Goal: Information Seeking & Learning: Find contact information

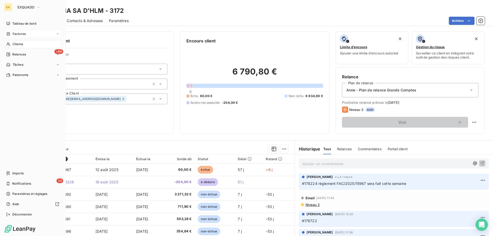
click at [12, 35] on div "Factures" at bounding box center [16, 34] width 20 height 5
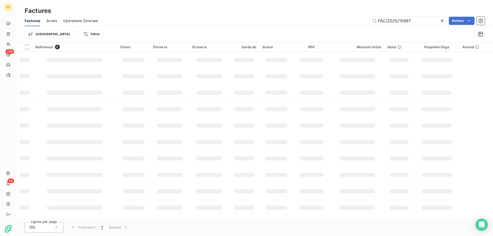
drag, startPoint x: 377, startPoint y: 21, endPoint x: 345, endPoint y: 21, distance: 31.3
click at [347, 21] on div "FAC/2025/15967 Actions" at bounding box center [294, 21] width 381 height 8
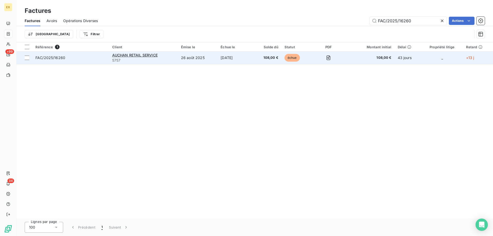
type input "FAC/2025/16260"
click at [93, 60] on td "FAC/2025/16260" at bounding box center [70, 58] width 77 height 12
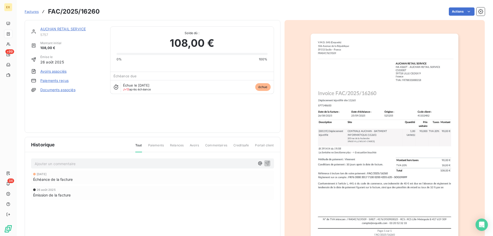
click at [66, 29] on link "AUCHAN RETAIL SERVICE" at bounding box center [62, 29] width 45 height 4
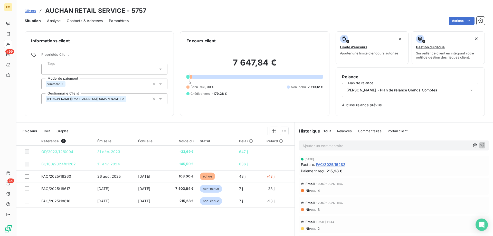
click at [318, 145] on p "Ajouter un commentaire ﻿" at bounding box center [385, 145] width 167 height 6
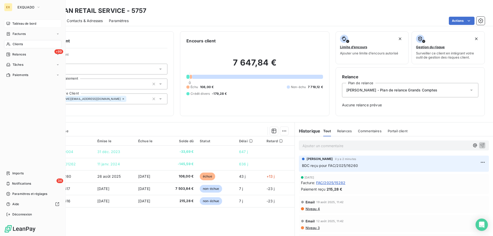
click at [11, 22] on div "Tableau de bord" at bounding box center [32, 24] width 57 height 8
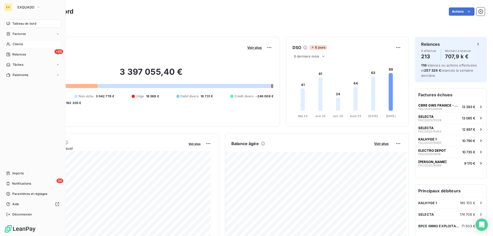
click at [8, 46] on div "Clients" at bounding box center [32, 44] width 57 height 8
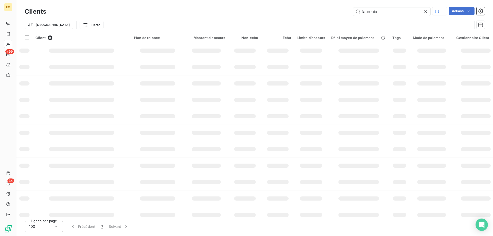
drag, startPoint x: 381, startPoint y: 11, endPoint x: 342, endPoint y: 12, distance: 39.0
click at [342, 12] on div "faurecia Actions" at bounding box center [268, 11] width 432 height 9
type input "y"
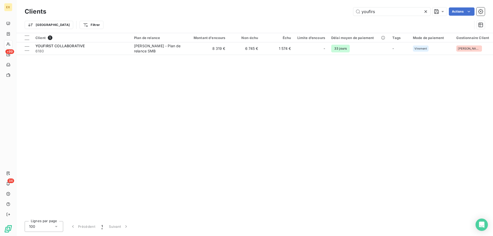
type input "youfirs"
click at [125, 49] on span "6180" at bounding box center [81, 50] width 92 height 5
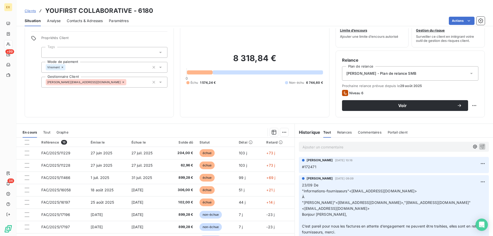
scroll to position [26, 0]
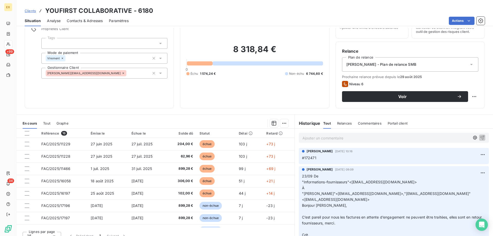
click at [79, 22] on span "Contacts & Adresses" at bounding box center [85, 20] width 36 height 5
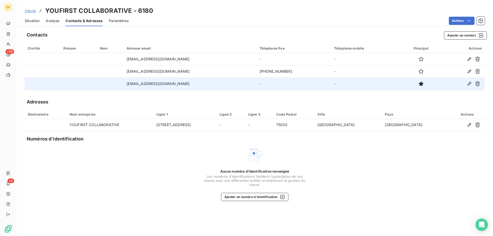
copy tr "[EMAIL_ADDRESS][DOMAIN_NAME]"
drag, startPoint x: 195, startPoint y: 85, endPoint x: 124, endPoint y: 86, distance: 70.8
click at [124, 86] on tr "[EMAIL_ADDRESS][DOMAIN_NAME] - -" at bounding box center [255, 83] width 460 height 12
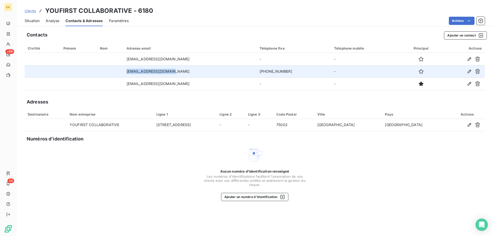
drag, startPoint x: 170, startPoint y: 71, endPoint x: 115, endPoint y: 73, distance: 55.7
click at [115, 73] on tr "[EMAIL_ADDRESS][DOMAIN_NAME] [PHONE_NUMBER] -" at bounding box center [255, 71] width 460 height 12
copy tr "[EMAIL_ADDRESS][DOMAIN_NAME]"
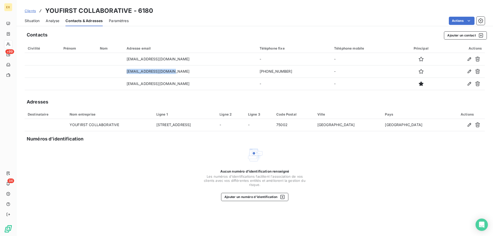
click at [34, 22] on span "Situation" at bounding box center [32, 20] width 15 height 5
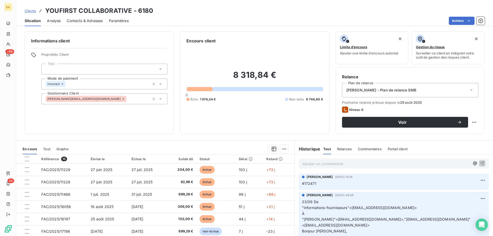
click at [330, 162] on p "Ajouter un commentaire ﻿" at bounding box center [385, 163] width 167 height 6
click at [345, 165] on p "#178304" at bounding box center [385, 163] width 167 height 6
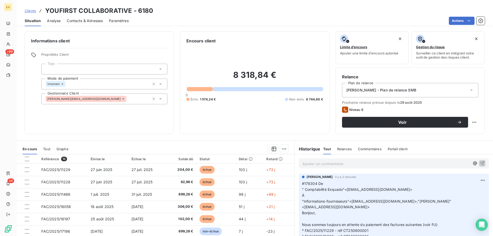
click at [31, 12] on span "Clients" at bounding box center [30, 11] width 11 height 4
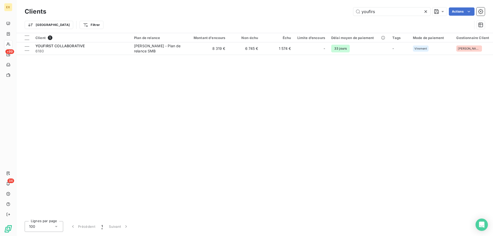
drag, startPoint x: 381, startPoint y: 14, endPoint x: 329, endPoint y: 20, distance: 51.7
click at [329, 20] on div "Clients youfirs Actions Trier Filtrer" at bounding box center [255, 19] width 460 height 27
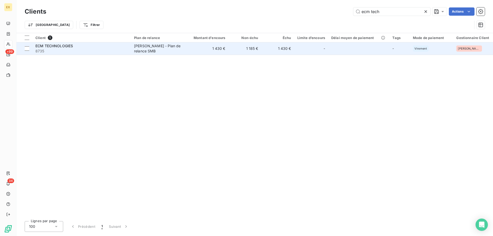
type input "ecm tech"
click at [96, 44] on div "ECM TECHNOLOGIES" at bounding box center [81, 45] width 92 height 5
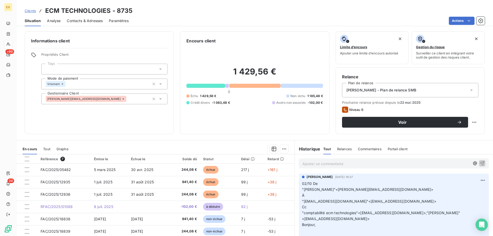
click at [350, 165] on p "Ajouter un commentaire ﻿" at bounding box center [385, 163] width 167 height 6
click at [99, 21] on span "Contacts & Adresses" at bounding box center [85, 20] width 36 height 5
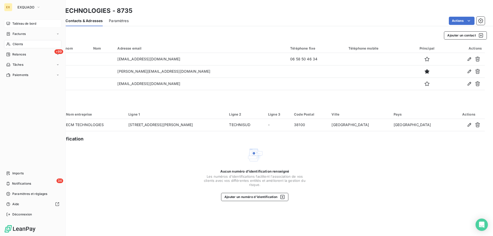
click at [10, 24] on div "Tableau de bord" at bounding box center [32, 24] width 57 height 8
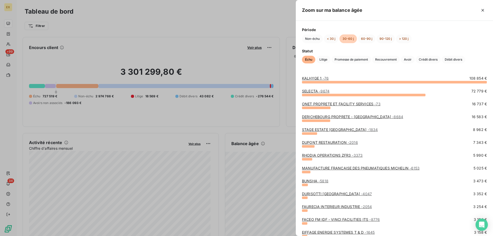
click at [325, 79] on span "- 76" at bounding box center [326, 78] width 6 height 4
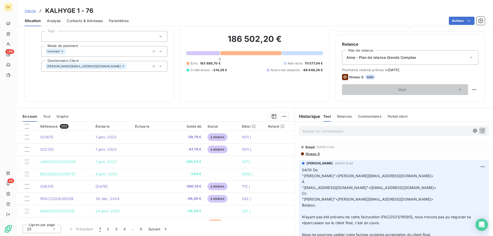
click at [333, 131] on p "Ajouter un commentaire ﻿" at bounding box center [385, 131] width 167 height 6
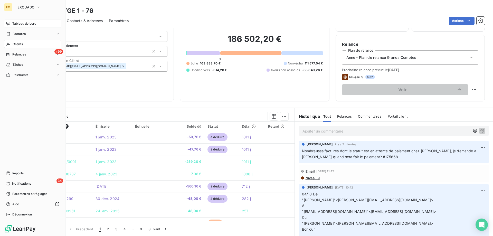
click at [10, 24] on icon at bounding box center [8, 24] width 4 height 4
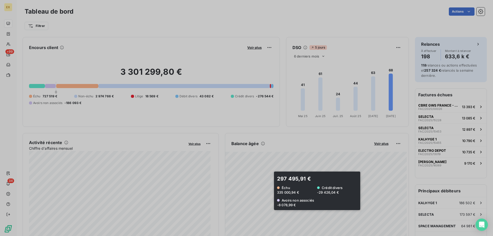
click at [267, 191] on div at bounding box center [246, 118] width 493 height 236
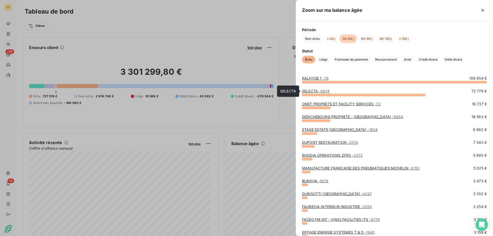
click at [319, 90] on span "- 9674" at bounding box center [324, 91] width 11 height 4
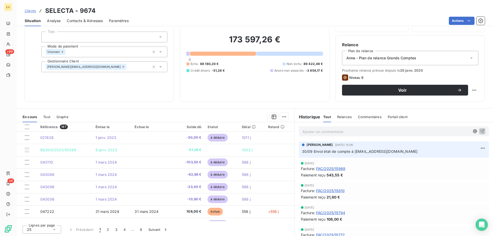
scroll to position [33, 0]
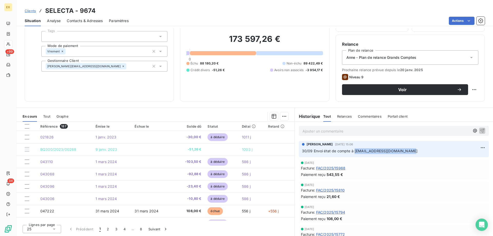
copy span "[EMAIL_ADDRESS][DOMAIN_NAME]"
drag, startPoint x: 404, startPoint y: 151, endPoint x: 352, endPoint y: 152, distance: 51.6
click at [352, 152] on p "30/09 Envoi état de compte à [EMAIL_ADDRESS][DOMAIN_NAME]" at bounding box center [394, 151] width 184 height 6
click at [323, 131] on p "Ajouter un commentaire ﻿" at bounding box center [385, 131] width 167 height 6
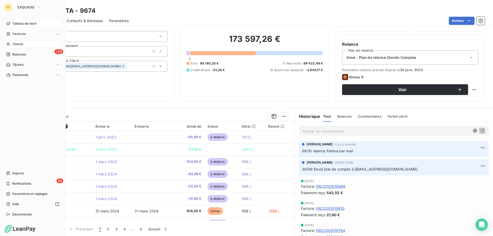
click at [8, 25] on icon at bounding box center [8, 24] width 4 height 4
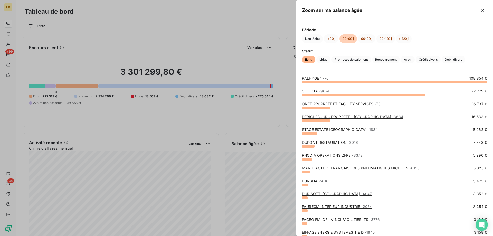
click at [313, 104] on link "ONET PROPRETE ET FACILITY SERVICES - 73" at bounding box center [341, 104] width 79 height 4
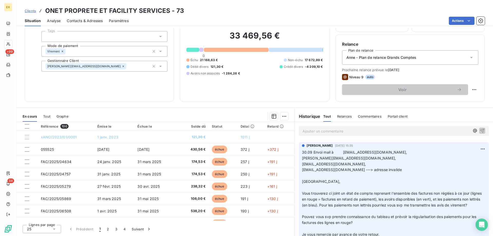
scroll to position [51, 0]
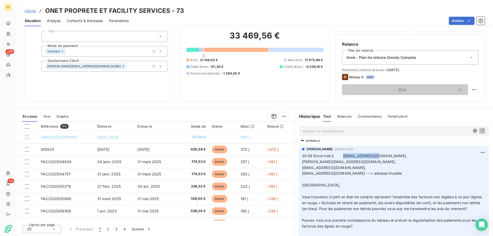
copy span "[EMAIL_ADDRESS][DOMAIN_NAME]"
drag, startPoint x: 363, startPoint y: 156, endPoint x: 333, endPoint y: 156, distance: 29.5
click at [333, 156] on span "30.09 Envoi mail à [EMAIL_ADDRESS][DOMAIN_NAME], [PERSON_NAME][EMAIL_ADDRESS][D…" at bounding box center [392, 208] width 181 height 110
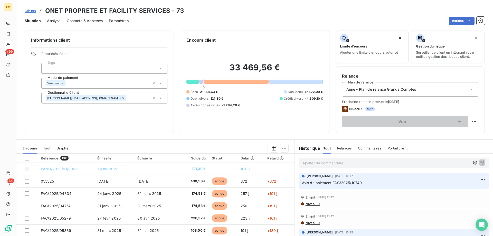
scroll to position [0, 0]
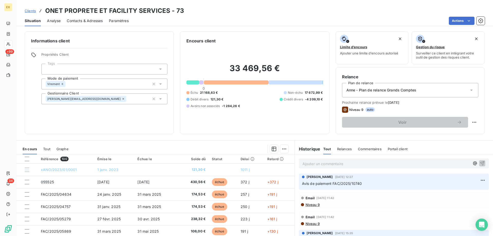
click at [321, 161] on p "Ajouter un commentaire ﻿" at bounding box center [385, 163] width 167 height 6
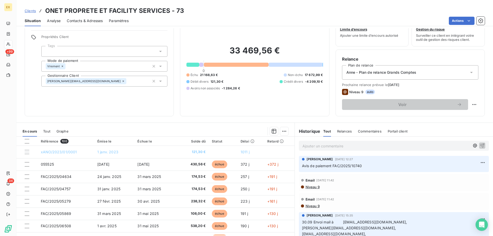
scroll to position [26, 0]
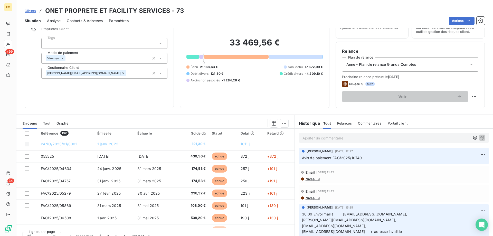
click at [96, 21] on span "Contacts & Adresses" at bounding box center [85, 20] width 36 height 5
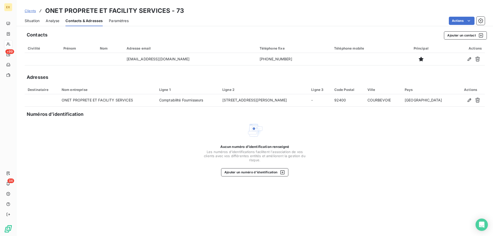
click at [35, 23] on span "Situation" at bounding box center [32, 20] width 15 height 5
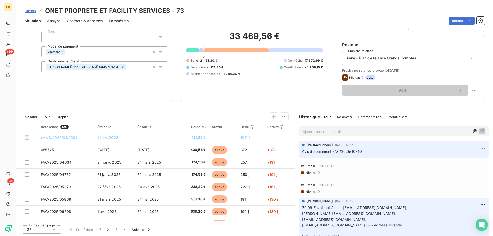
scroll to position [33, 0]
click at [326, 131] on p "Ajouter un commentaire ﻿" at bounding box center [385, 131] width 167 height 6
drag, startPoint x: 352, startPoint y: 131, endPoint x: 364, endPoint y: 130, distance: 12.3
click at [364, 130] on p "08/10 relance état de compte à" at bounding box center [385, 131] width 167 height 6
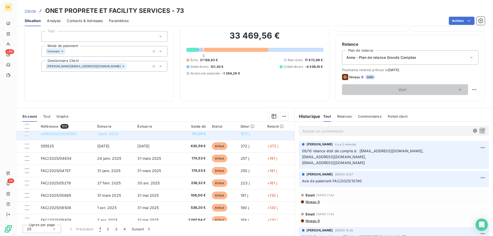
scroll to position [0, 0]
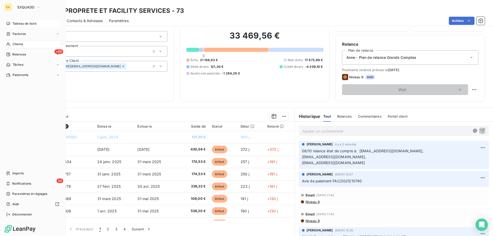
click at [12, 21] on div "Tableau de bord" at bounding box center [32, 24] width 57 height 8
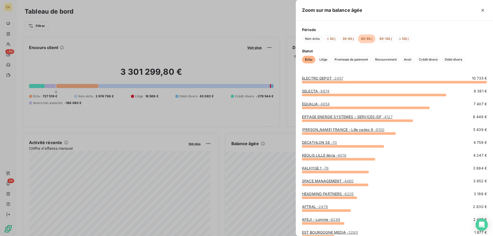
click at [330, 80] on link "ELECTRO DEPOT - 2457" at bounding box center [322, 78] width 41 height 4
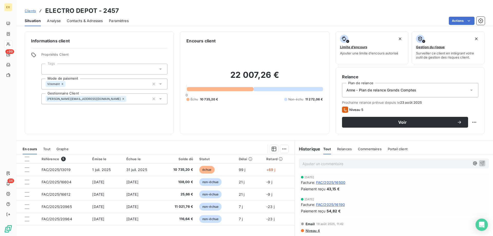
click at [88, 19] on span "Contacts & Adresses" at bounding box center [85, 20] width 36 height 5
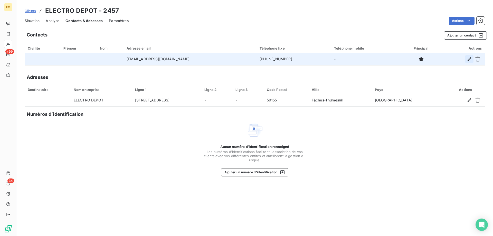
click at [470, 60] on icon "button" at bounding box center [468, 58] width 5 height 5
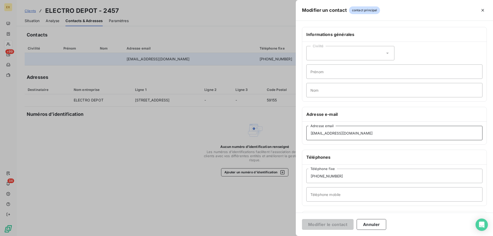
drag, startPoint x: 377, startPoint y: 135, endPoint x: 289, endPoint y: 131, distance: 88.1
click at [289, 236] on div "Modifier un contact contact principal Informations générales Civilité Prénom No…" at bounding box center [246, 236] width 493 height 0
paste input "comptafg"
type input "[EMAIL_ADDRESS][DOMAIN_NAME]"
click at [333, 225] on button "Modifier le contact" at bounding box center [328, 224] width 52 height 11
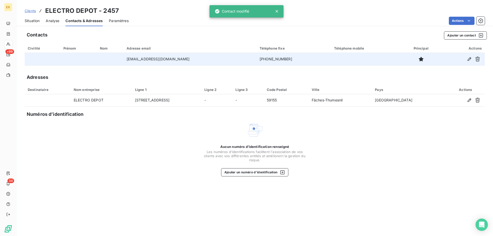
click at [39, 20] on span "Situation" at bounding box center [32, 20] width 15 height 5
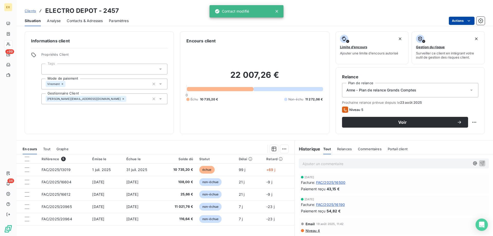
click at [471, 22] on html "EX +99 34 Clients ELECTRO DEPOT - 2457 Situation Analyse Contacts & Adresses Pa…" at bounding box center [246, 118] width 493 height 236
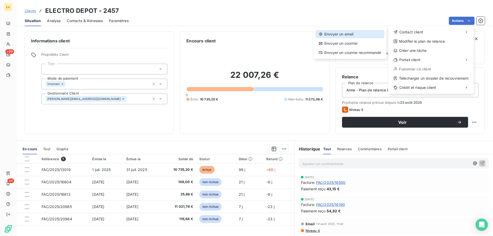
click at [368, 31] on div "Envoyer un email" at bounding box center [349, 34] width 69 height 8
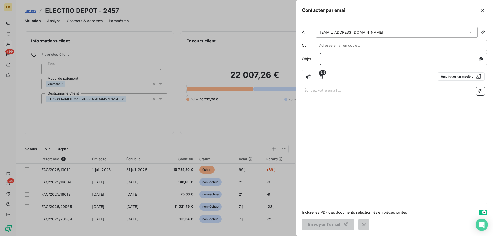
click at [346, 60] on p "﻿" at bounding box center [404, 59] width 161 height 6
click at [337, 89] on p "Écrivez votre email ... ﻿" at bounding box center [394, 90] width 180 height 6
click at [322, 76] on icon "button" at bounding box center [320, 76] width 5 height 5
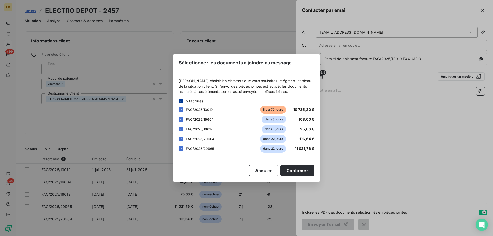
click at [182, 102] on icon at bounding box center [180, 101] width 3 height 3
click at [179, 111] on div at bounding box center [181, 109] width 5 height 5
click at [298, 169] on button "Confirmer" at bounding box center [297, 170] width 34 height 11
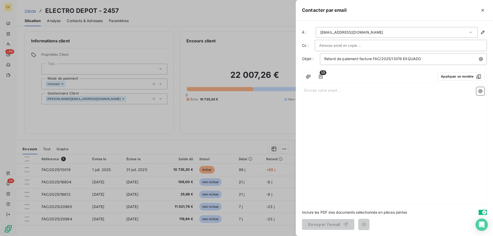
click at [333, 93] on div "Écrivez votre email ... ﻿" at bounding box center [394, 144] width 184 height 119
click at [332, 92] on p "Écrivez votre email ... ﻿" at bounding box center [394, 90] width 180 height 6
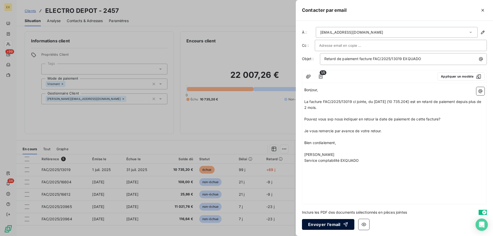
click at [320, 223] on button "Envoyer l’email" at bounding box center [328, 224] width 52 height 11
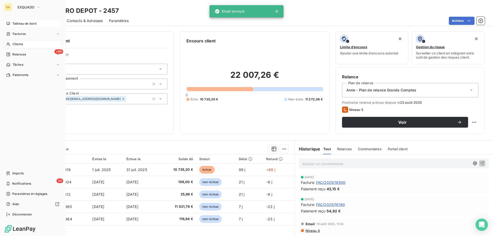
click at [11, 21] on div "Tableau de bord" at bounding box center [32, 24] width 57 height 8
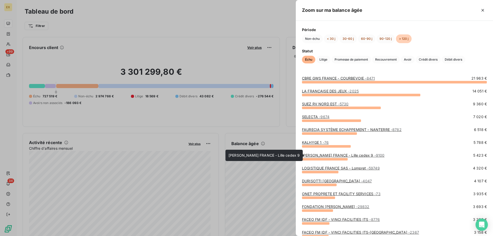
click at [319, 154] on link "[PERSON_NAME] FRANCE - Lille cedex 9 - 9100" at bounding box center [343, 155] width 82 height 4
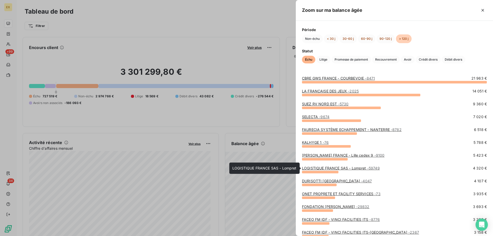
click at [315, 167] on link "LOGISTIQUE FRANCE SAS - Lompret - 59749" at bounding box center [341, 168] width 78 height 4
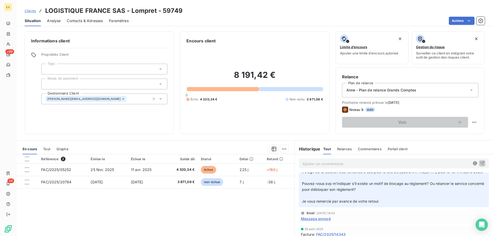
scroll to position [34, 0]
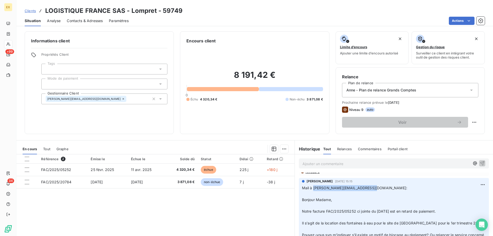
copy span "[PERSON_NAME][EMAIL_ADDRESS][DOMAIN_NAME]"
drag, startPoint x: 364, startPoint y: 188, endPoint x: 311, endPoint y: 190, distance: 52.6
click at [311, 190] on p "Mail à [PERSON_NAME][EMAIL_ADDRESS][DOMAIN_NAME]: ﻿ Bonjour Madame, ﻿ Notre fac…" at bounding box center [394, 220] width 184 height 71
click at [365, 189] on span "Mail à [PERSON_NAME][EMAIL_ADDRESS][DOMAIN_NAME]:" at bounding box center [354, 188] width 105 height 4
copy span "[PERSON_NAME][EMAIL_ADDRESS][DOMAIN_NAME]"
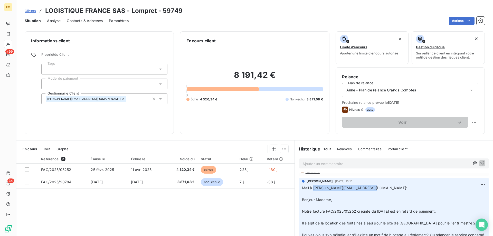
drag, startPoint x: 364, startPoint y: 189, endPoint x: 311, endPoint y: 189, distance: 52.9
click at [311, 189] on span "Mail à [PERSON_NAME][EMAIL_ADDRESS][DOMAIN_NAME]:" at bounding box center [354, 188] width 105 height 4
click at [85, 19] on span "Contacts & Adresses" at bounding box center [85, 20] width 36 height 5
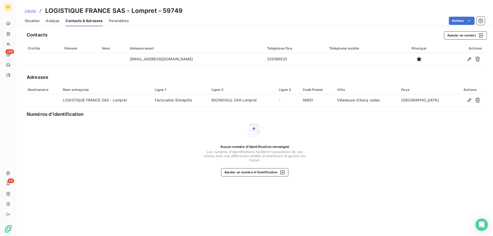
click at [32, 22] on span "Situation" at bounding box center [32, 20] width 15 height 5
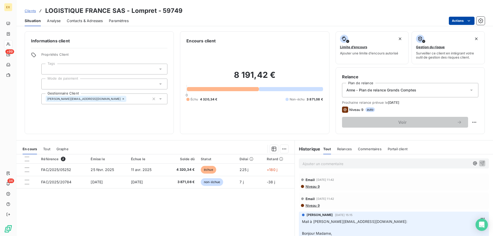
click at [465, 22] on html "EX +99 34 Clients LOGISTIQUE [GEOGRAPHIC_DATA] SAS - Lompret - 59749 Situation …" at bounding box center [246, 118] width 493 height 236
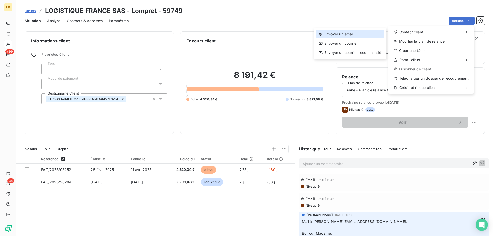
click at [362, 33] on div "Envoyer un email" at bounding box center [349, 34] width 69 height 8
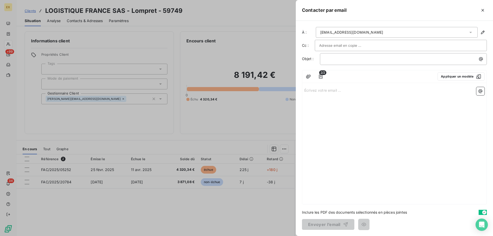
click at [349, 43] on input "text" at bounding box center [346, 46] width 55 height 8
paste input "[PERSON_NAME][EMAIL_ADDRESS][DOMAIN_NAME]"
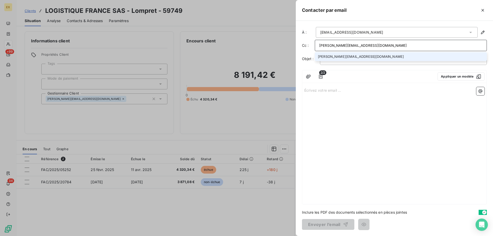
type input "[PERSON_NAME][EMAIL_ADDRESS][DOMAIN_NAME]"
click at [343, 57] on li "[PERSON_NAME][EMAIL_ADDRESS][DOMAIN_NAME]" at bounding box center [401, 56] width 172 height 9
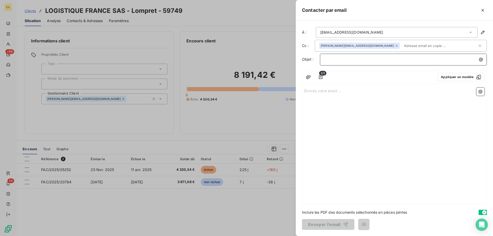
click at [339, 61] on p "﻿" at bounding box center [404, 59] width 161 height 6
click at [326, 94] on div "Écrivez votre email ... ﻿" at bounding box center [394, 144] width 184 height 119
click at [420, 59] on p "URGENT - Paiement FAC/2025/05252" at bounding box center [404, 59] width 161 height 6
click at [324, 90] on p "Écrivez votre email ... ﻿" at bounding box center [394, 90] width 180 height 6
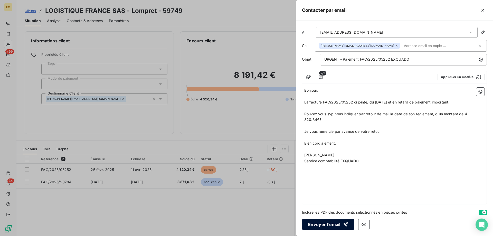
click at [320, 221] on button "Envoyer l’email" at bounding box center [328, 224] width 52 height 11
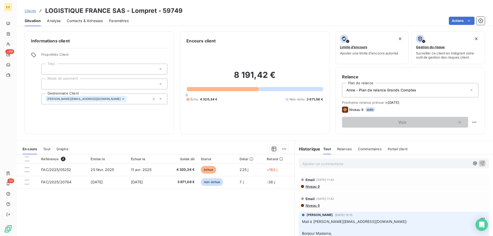
click at [323, 165] on p "Ajouter un commentaire ﻿" at bounding box center [385, 163] width 167 height 6
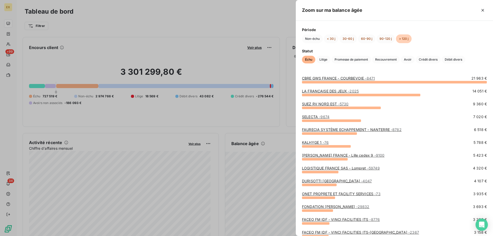
scroll to position [26, 0]
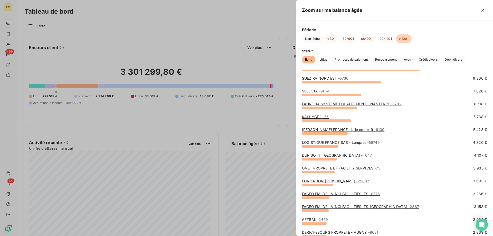
click at [328, 193] on link "FACEO FM IDF - VINCI FACILITIES ITS - 8776" at bounding box center [341, 193] width 78 height 4
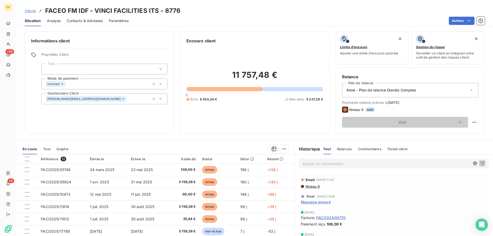
click at [317, 203] on span "Message envoyé" at bounding box center [316, 201] width 30 height 5
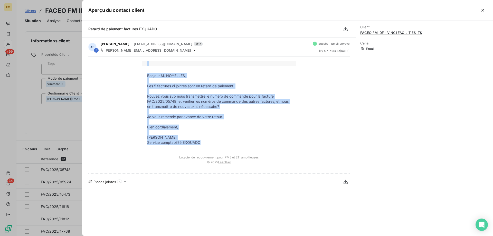
copy div "Bonjour M. NOYELLES, Les 5 factures ci jointes sont en retard de paiement. Pouv…"
drag, startPoint x: 208, startPoint y: 141, endPoint x: 140, endPoint y: 74, distance: 95.1
click at [140, 74] on div "Bonjour M. NOYELLES, Les 5 factures ci jointes sont en retard de paiement. Pouv…" at bounding box center [218, 115] width 261 height 108
click at [157, 83] on p at bounding box center [219, 80] width 144 height 5
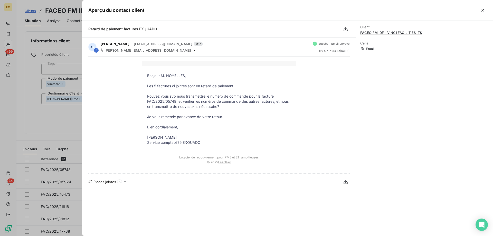
click at [481, 8] on icon "button" at bounding box center [482, 10] width 5 height 5
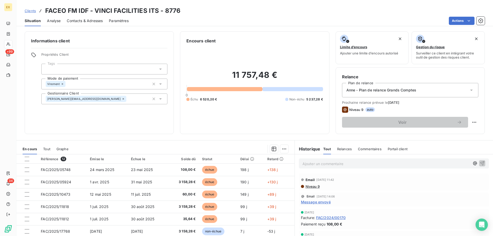
click at [319, 162] on p "Ajouter un commentaire ﻿" at bounding box center [385, 163] width 167 height 6
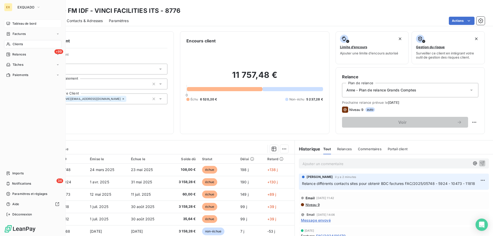
click at [7, 22] on icon at bounding box center [8, 23] width 4 height 3
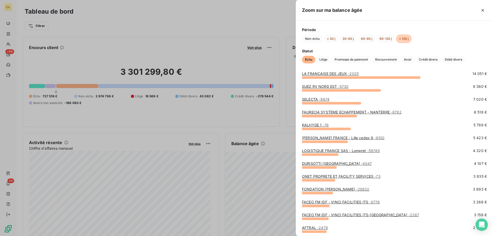
scroll to position [26, 0]
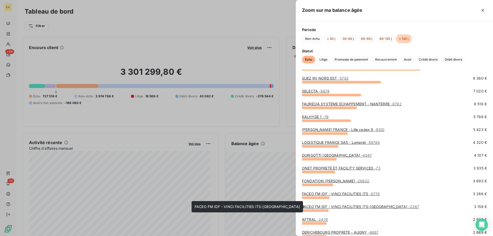
click at [391, 206] on link "FACEO FM IDF - VINCI FACILITIES ITS-RUEIL-[GEOGRAPHIC_DATA] - 2367" at bounding box center [360, 206] width 117 height 4
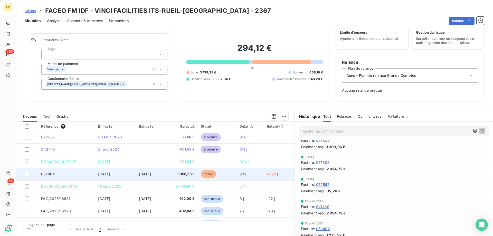
click at [144, 178] on td "[DATE]" at bounding box center [150, 174] width 28 height 12
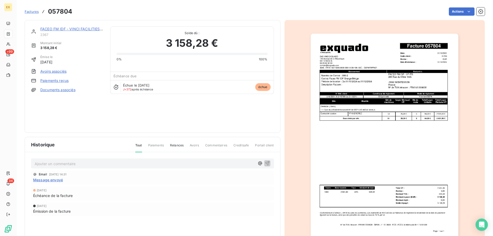
click at [66, 81] on link "Paiements reçus" at bounding box center [54, 80] width 28 height 5
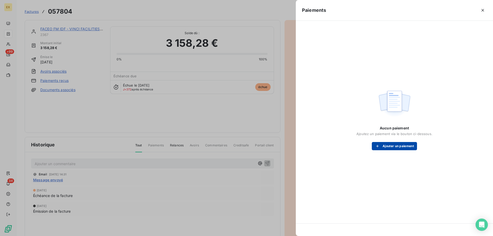
click at [386, 144] on button "Ajouter un paiement" at bounding box center [394, 146] width 45 height 8
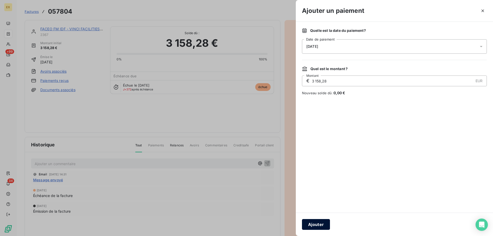
click at [319, 222] on button "Ajouter" at bounding box center [316, 224] width 28 height 11
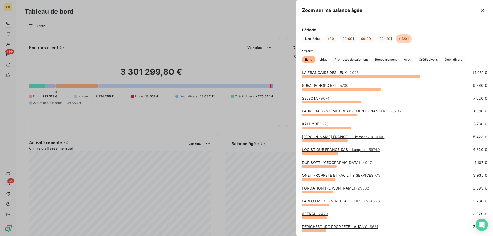
scroll to position [26, 0]
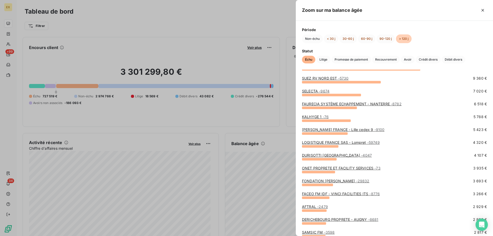
click at [308, 211] on div at bounding box center [314, 210] width 25 height 3
click at [308, 207] on link "AFTRAL - 2479" at bounding box center [315, 206] width 26 height 4
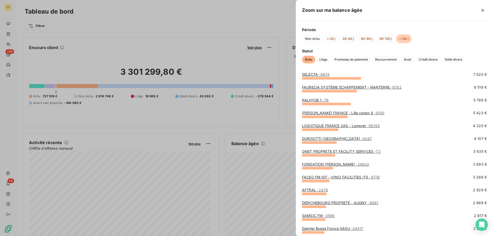
scroll to position [51, 0]
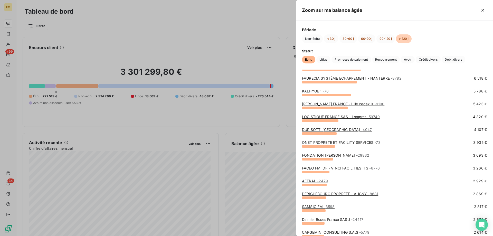
click at [316, 191] on div "AFTRAL - 2479 2 929 €" at bounding box center [394, 184] width 185 height 13
click at [316, 196] on div "DERICHEBOURG PROPRETE - AUGNY - 8681" at bounding box center [340, 193] width 76 height 5
click at [316, 194] on link "DERICHEBOURG PROPRETE - AUGNY - 8681" at bounding box center [340, 193] width 76 height 4
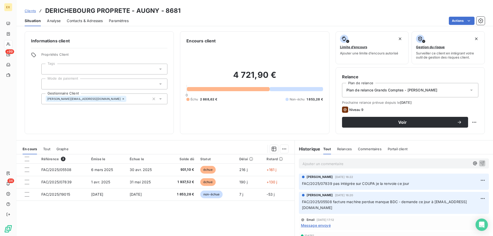
click at [342, 163] on p "Ajouter un commentaire ﻿" at bounding box center [385, 163] width 167 height 6
click at [365, 166] on p "FAC/2025/05508 je relance" at bounding box center [385, 163] width 167 height 6
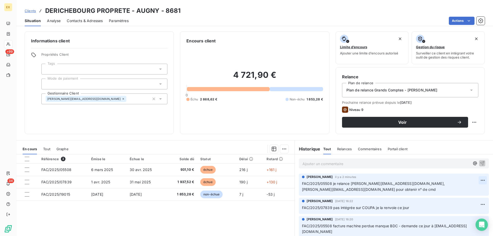
click at [473, 179] on html "EX +99 34 Clients DERICHEBOURG PROPRETE - AUGNY - 8681 Situation Analyse Contac…" at bounding box center [246, 118] width 493 height 236
click at [466, 189] on div "Editer" at bounding box center [462, 191] width 29 height 8
click at [331, 184] on span "FAC/2025/05508 je relance [PERSON_NAME][EMAIL_ADDRESS][DOMAIN_NAME]," at bounding box center [373, 183] width 143 height 4
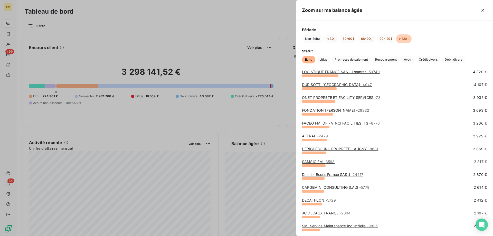
scroll to position [103, 0]
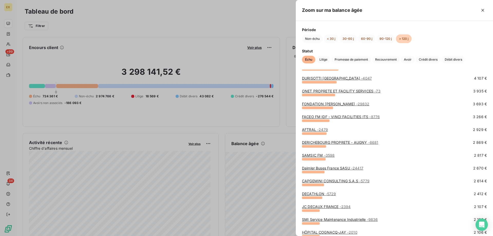
click at [326, 167] on link "Daimler Buses [GEOGRAPHIC_DATA] SASU - 24417" at bounding box center [332, 168] width 61 height 4
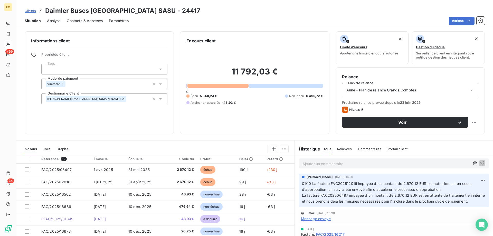
scroll to position [26, 0]
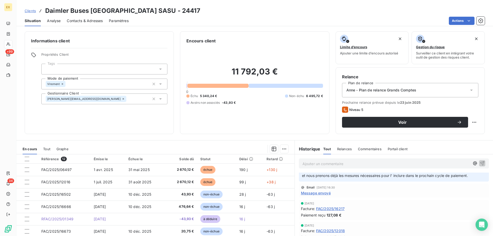
click at [322, 196] on span "Message envoyé" at bounding box center [316, 192] width 30 height 5
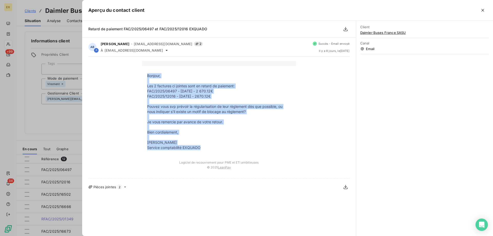
drag, startPoint x: 207, startPoint y: 149, endPoint x: 146, endPoint y: 75, distance: 95.8
click at [146, 75] on tbody "Bonjour, Les 2 factures ci jointes sont en retard de paiement: FAC/2025/06497 -…" at bounding box center [219, 111] width 154 height 77
copy tbody "Bonjour, Les 2 factures ci jointes sont en retard de paiement: FAC/2025/06497 -…"
click at [189, 93] on p "FAC/2025/06497 - [DATE] - 2 670.12€" at bounding box center [219, 91] width 144 height 5
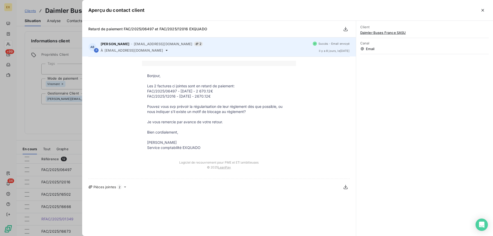
click at [169, 51] on icon at bounding box center [166, 50] width 4 height 4
click at [168, 50] on icon at bounding box center [166, 50] width 2 height 1
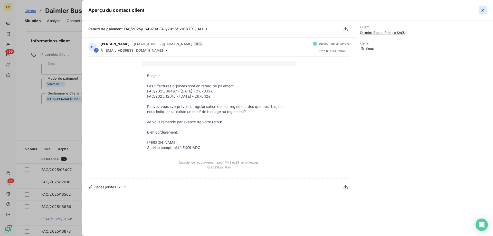
click at [481, 11] on icon "button" at bounding box center [482, 10] width 5 height 5
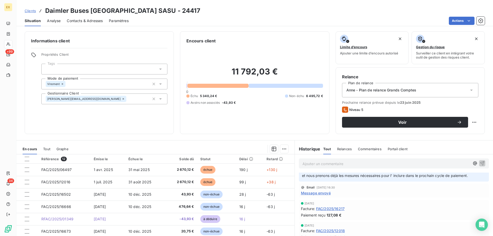
click at [97, 24] on div "Contacts & Adresses" at bounding box center [85, 20] width 36 height 11
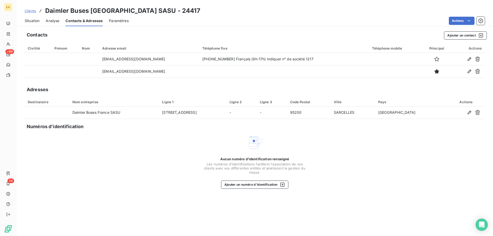
click at [35, 21] on span "Situation" at bounding box center [32, 20] width 15 height 5
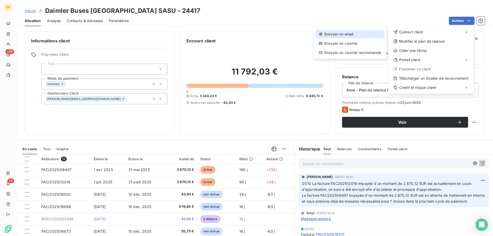
click at [371, 33] on div "Envoyer un email" at bounding box center [349, 34] width 69 height 8
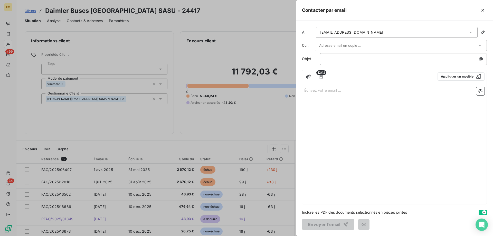
click at [353, 42] on input "text" at bounding box center [346, 46] width 55 height 8
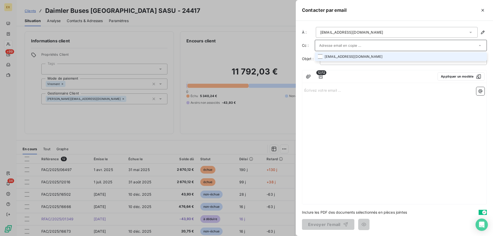
click at [345, 57] on li "[EMAIL_ADDRESS][DOMAIN_NAME]" at bounding box center [401, 56] width 172 height 9
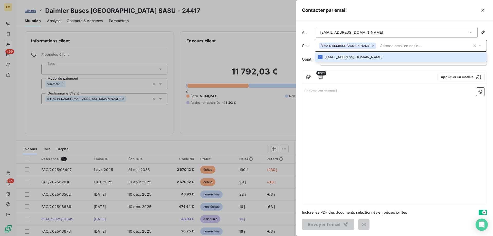
click at [343, 79] on div "12/12 Appliquer un modèle" at bounding box center [394, 77] width 184 height 13
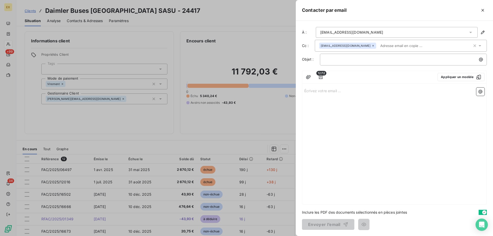
click at [323, 93] on p "Écrivez votre email ... ﻿" at bounding box center [394, 90] width 180 height 6
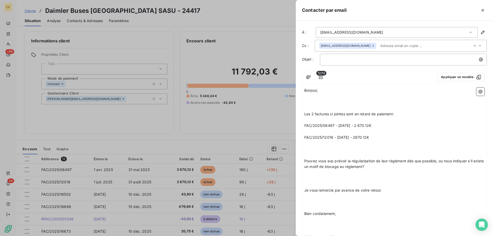
click at [319, 111] on p "﻿" at bounding box center [394, 108] width 180 height 6
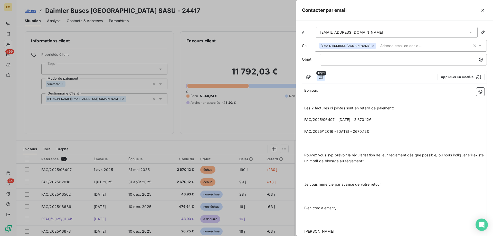
click at [322, 79] on icon "button" at bounding box center [321, 77] width 4 height 4
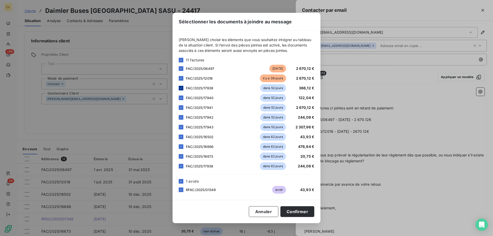
click at [182, 89] on icon at bounding box center [180, 87] width 3 height 3
click at [182, 99] on div at bounding box center [181, 97] width 5 height 5
click at [180, 108] on icon at bounding box center [180, 107] width 3 height 3
click at [180, 117] on icon at bounding box center [180, 117] width 3 height 3
click at [181, 127] on icon at bounding box center [181, 126] width 2 height 1
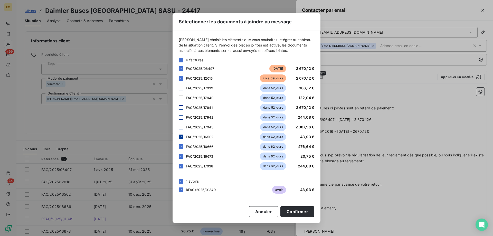
click at [181, 138] on div at bounding box center [181, 136] width 5 height 5
click at [181, 146] on icon at bounding box center [181, 146] width 2 height 1
click at [181, 156] on icon at bounding box center [181, 156] width 2 height 1
click at [180, 166] on icon at bounding box center [180, 165] width 3 height 3
click at [179, 182] on div at bounding box center [181, 181] width 5 height 5
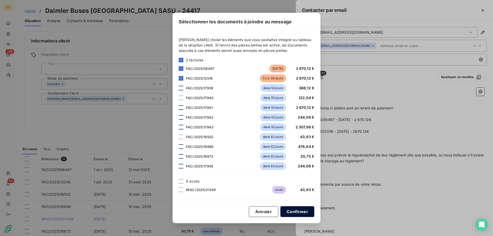
click at [304, 209] on button "Confirmer" at bounding box center [297, 211] width 34 height 11
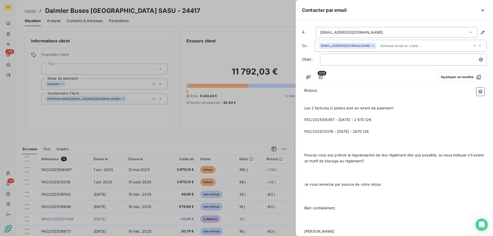
click at [307, 129] on p "﻿" at bounding box center [394, 126] width 180 height 6
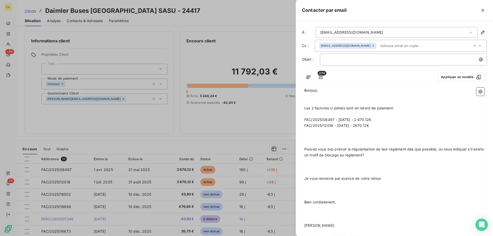
click at [317, 146] on p "﻿" at bounding box center [394, 143] width 180 height 6
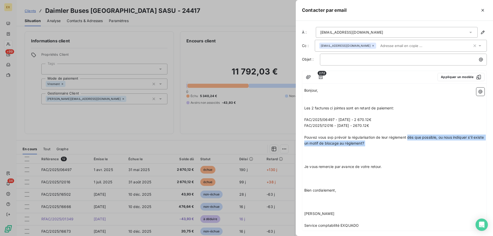
drag, startPoint x: 392, startPoint y: 154, endPoint x: 408, endPoint y: 145, distance: 18.2
click at [408, 145] on div "Bonjour, ﻿ ﻿ Les 2 factures ci jointes sont en retard de paiement: ﻿ FAC/2025/0…" at bounding box center [394, 157] width 180 height 141
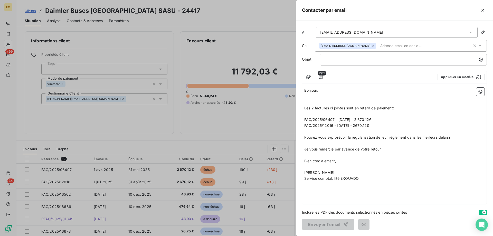
click at [338, 99] on p "﻿" at bounding box center [394, 96] width 180 height 6
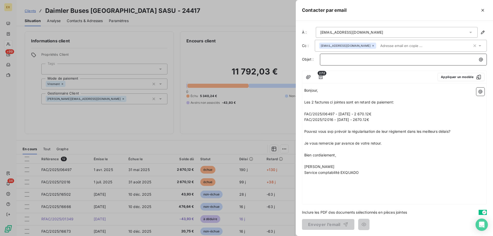
click at [337, 62] on p "﻿" at bounding box center [404, 59] width 161 height 6
click at [356, 122] on span "FAC/2025/12016 - [DATE] - 2670.12€" at bounding box center [336, 119] width 65 height 4
click at [325, 222] on button "Envoyer l’email" at bounding box center [328, 224] width 52 height 11
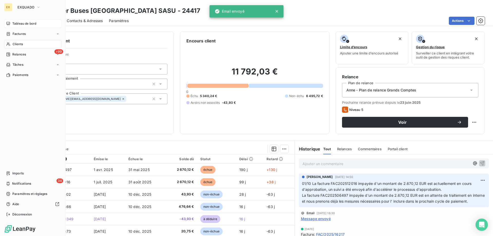
click at [8, 23] on icon at bounding box center [8, 24] width 4 height 4
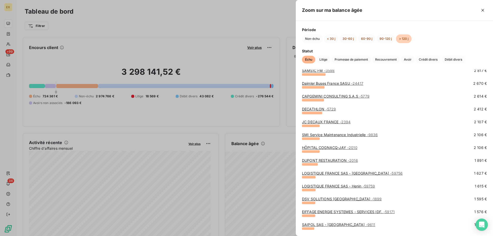
scroll to position [180, 0]
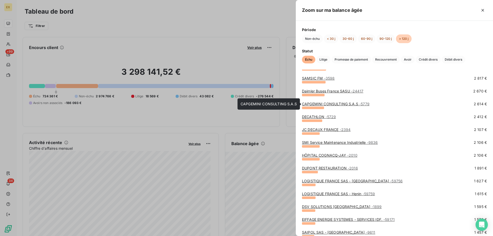
click at [336, 103] on link "CAPGEMINI CONSULTING S.A.S - 5779" at bounding box center [335, 104] width 67 height 4
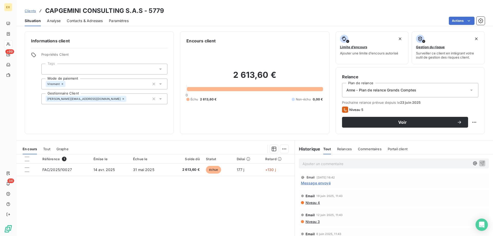
click at [85, 22] on span "Contacts & Adresses" at bounding box center [85, 20] width 36 height 5
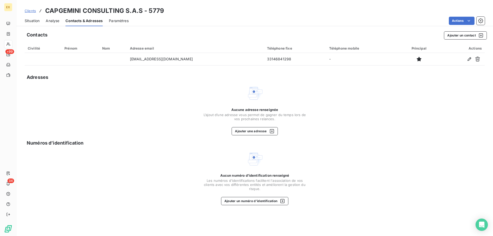
click at [35, 20] on span "Situation" at bounding box center [32, 20] width 15 height 5
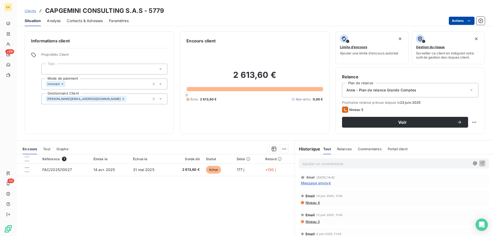
click at [467, 17] on html "EX +99 34 Clients CAPGEMINI CONSULTING S.A.S - 5779 Situation Analyse Contacts …" at bounding box center [246, 118] width 493 height 236
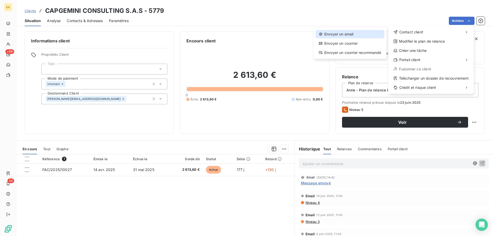
click at [380, 33] on div "Envoyer un email" at bounding box center [349, 34] width 69 height 8
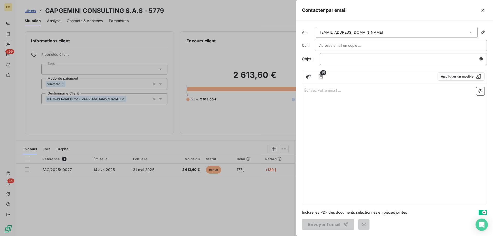
click at [331, 49] on input "text" at bounding box center [346, 46] width 55 height 8
paste input "Bonjour, Les 2 factures ci jointes sont en retard de paiement: FAC/2025/06497 -…"
type input "Bonjour, Les 2 factures ci jointes sont en retard de paiement: FAC/2025/06497 -…"
click at [367, 43] on div at bounding box center [400, 46] width 163 height 8
paste input "[DOMAIN_NAME][EMAIL_ADDRESS][DOMAIN_NAME]"
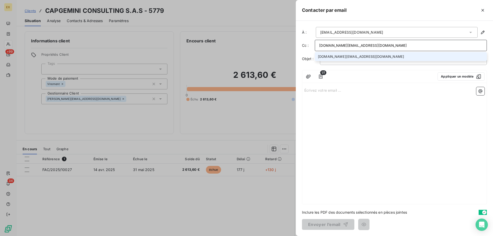
type input "[DOMAIN_NAME][EMAIL_ADDRESS][DOMAIN_NAME]"
click at [348, 55] on li "[DOMAIN_NAME][EMAIL_ADDRESS][DOMAIN_NAME]" at bounding box center [401, 56] width 172 height 9
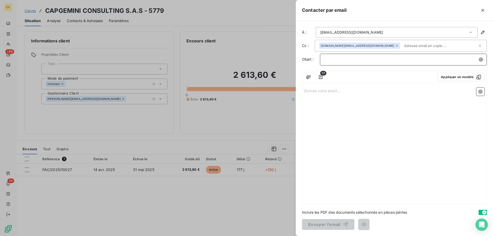
click at [344, 62] on div "﻿" at bounding box center [403, 60] width 167 height 12
click at [323, 88] on p "Écrivez votre email ... ﻿" at bounding box center [394, 90] width 180 height 6
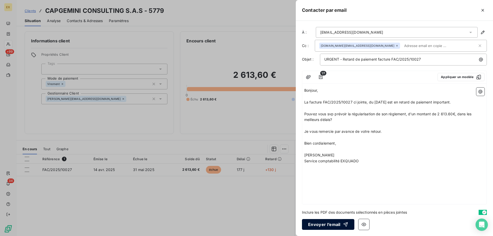
click at [327, 226] on button "Envoyer l’email" at bounding box center [328, 224] width 52 height 11
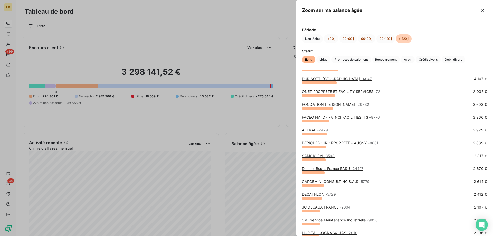
scroll to position [103, 0]
click at [326, 194] on span "- 5729" at bounding box center [330, 193] width 11 height 4
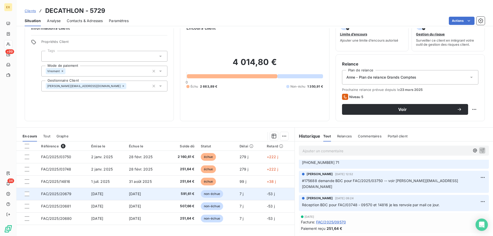
scroll to position [33, 0]
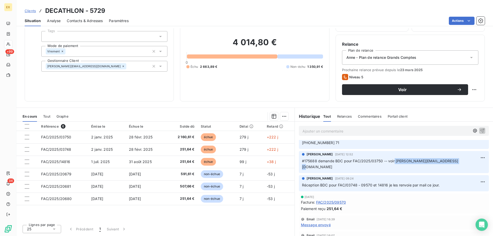
copy span "[PERSON_NAME][EMAIL_ADDRESS][DOMAIN_NAME]"
drag, startPoint x: 450, startPoint y: 160, endPoint x: 393, endPoint y: 166, distance: 57.5
click at [393, 166] on div "[PERSON_NAME] [DATE] 12:52 #175688 demande BDC pour FAC/2025/03750 -- voir [PER…" at bounding box center [394, 162] width 190 height 22
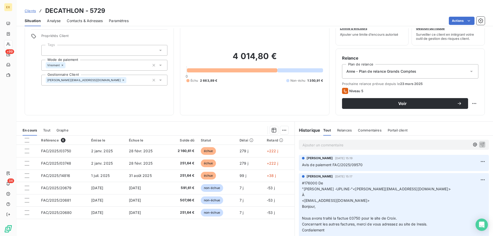
scroll to position [0, 0]
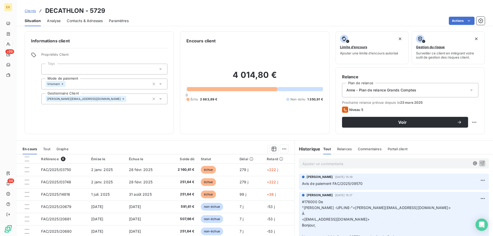
click at [334, 166] on p "Ajouter un commentaire ﻿" at bounding box center [385, 163] width 167 height 6
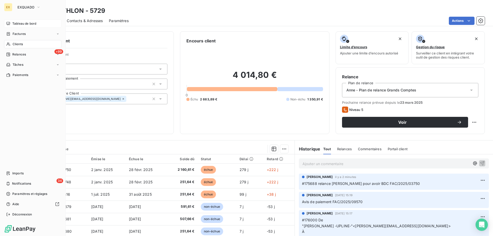
click at [13, 24] on span "Tableau de bord" at bounding box center [24, 23] width 24 height 5
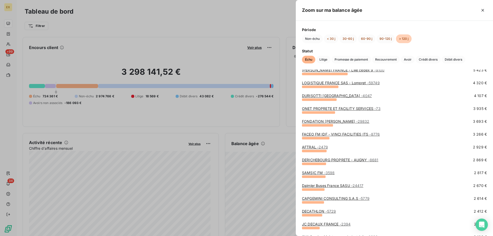
scroll to position [103, 0]
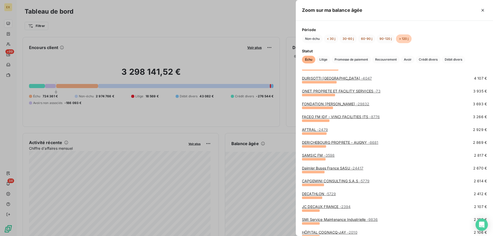
click at [338, 207] on link "JC DECAUX FRANCE - 2394" at bounding box center [326, 206] width 48 height 4
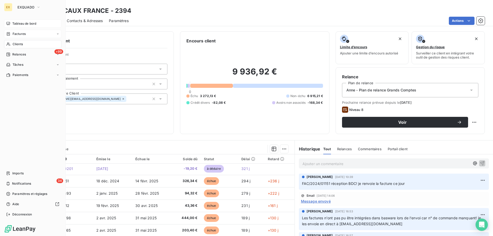
click at [15, 33] on span "Factures" at bounding box center [19, 34] width 13 height 5
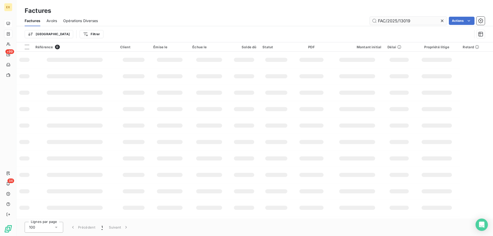
type input "FAC/2025/13019"
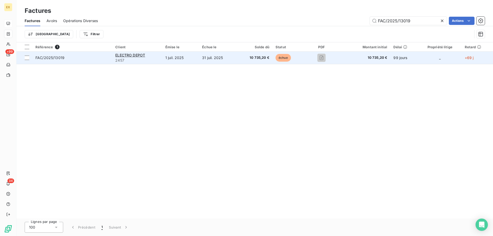
click at [85, 61] on td "FAC/2025/13019" at bounding box center [72, 58] width 80 height 12
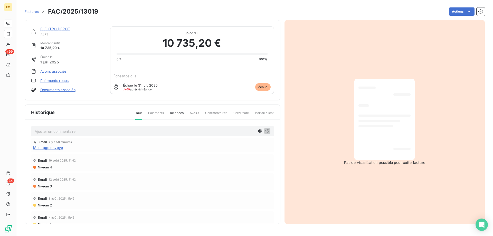
click at [64, 31] on link "ELECTRO DEPOT" at bounding box center [55, 29] width 30 height 4
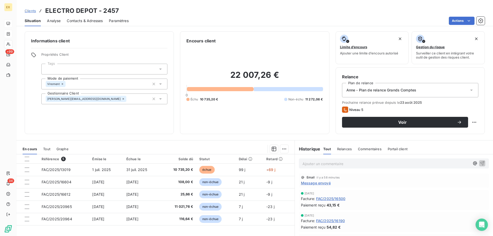
click at [338, 164] on p "Ajouter un commentaire ﻿" at bounding box center [385, 163] width 167 height 6
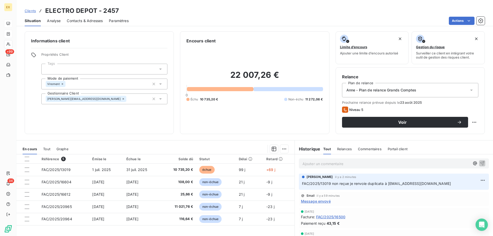
click at [91, 22] on span "Contacts & Adresses" at bounding box center [85, 20] width 36 height 5
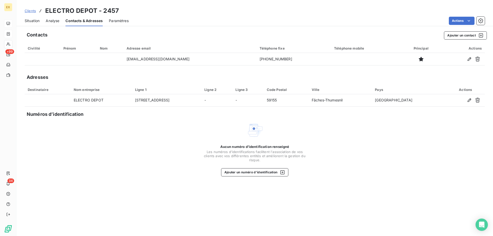
click at [34, 20] on span "Situation" at bounding box center [32, 20] width 15 height 5
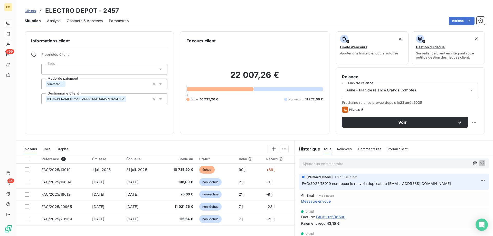
click at [32, 11] on span "Clients" at bounding box center [30, 11] width 11 height 4
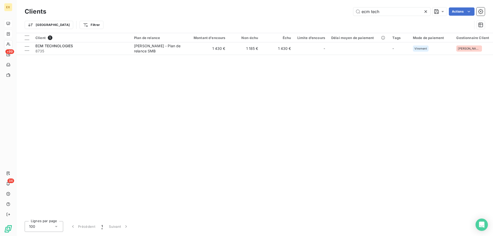
drag, startPoint x: 383, startPoint y: 11, endPoint x: 330, endPoint y: 17, distance: 53.5
click at [330, 17] on div "Clients ecm tech Actions Trier Filtrer" at bounding box center [255, 19] width 460 height 27
type input "leadforma"
click at [99, 41] on th "Client 1" at bounding box center [81, 37] width 99 height 9
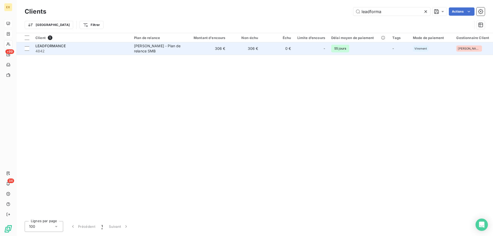
click at [98, 45] on div "LEADFORMANCE" at bounding box center [81, 45] width 92 height 5
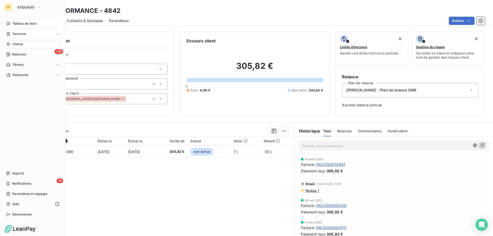
click at [11, 34] on div "Factures" at bounding box center [16, 34] width 20 height 5
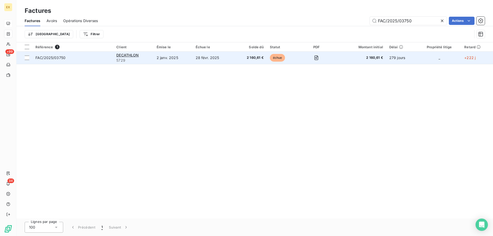
type input "FAC/2025/03750"
click at [93, 56] on span "FAC/2025/03750" at bounding box center [72, 57] width 75 height 5
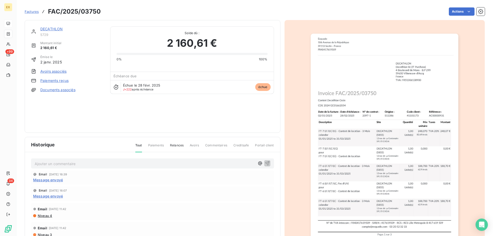
click at [60, 28] on link "DECATHLON" at bounding box center [51, 29] width 22 height 4
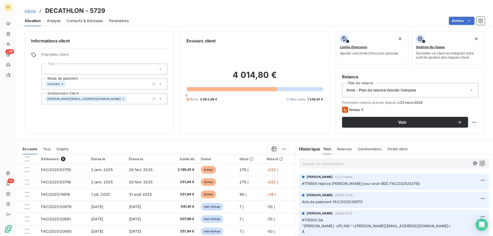
click at [331, 166] on p "Ajouter un commentaire ﻿" at bounding box center [385, 163] width 167 height 6
